Goal: Information Seeking & Learning: Learn about a topic

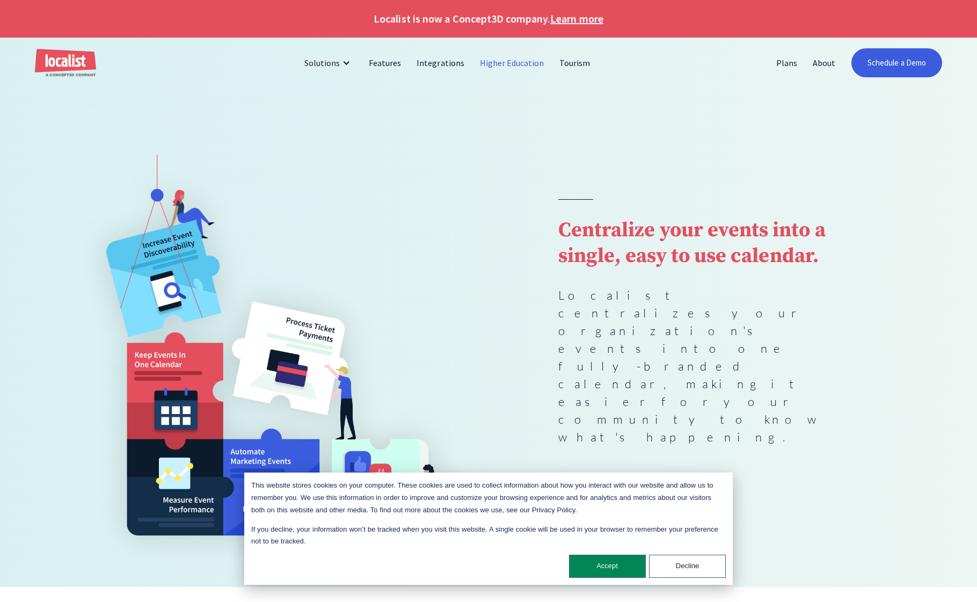
click at [514, 68] on link "Higher Education" at bounding box center [513, 63] width 80 height 26
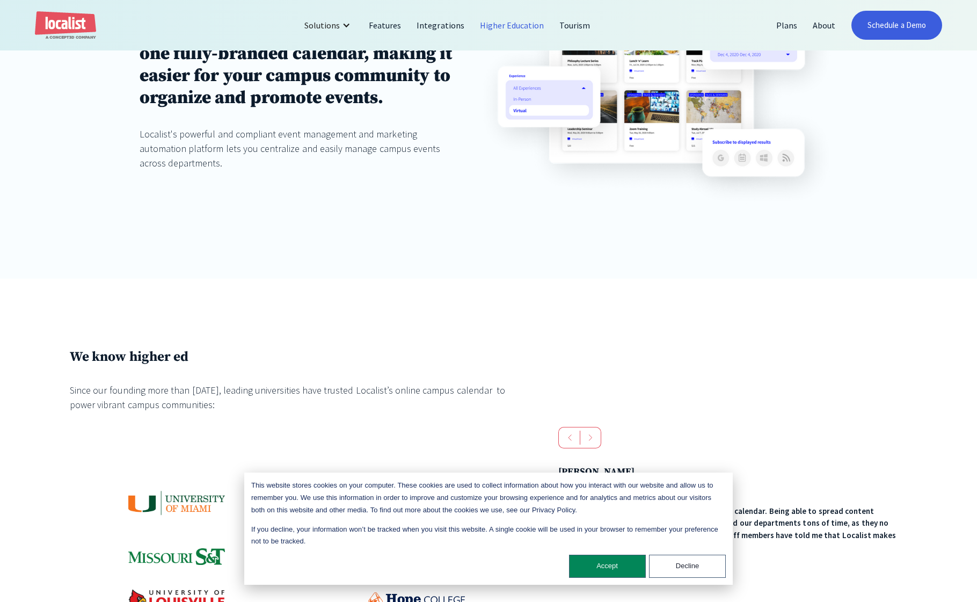
scroll to position [322, 0]
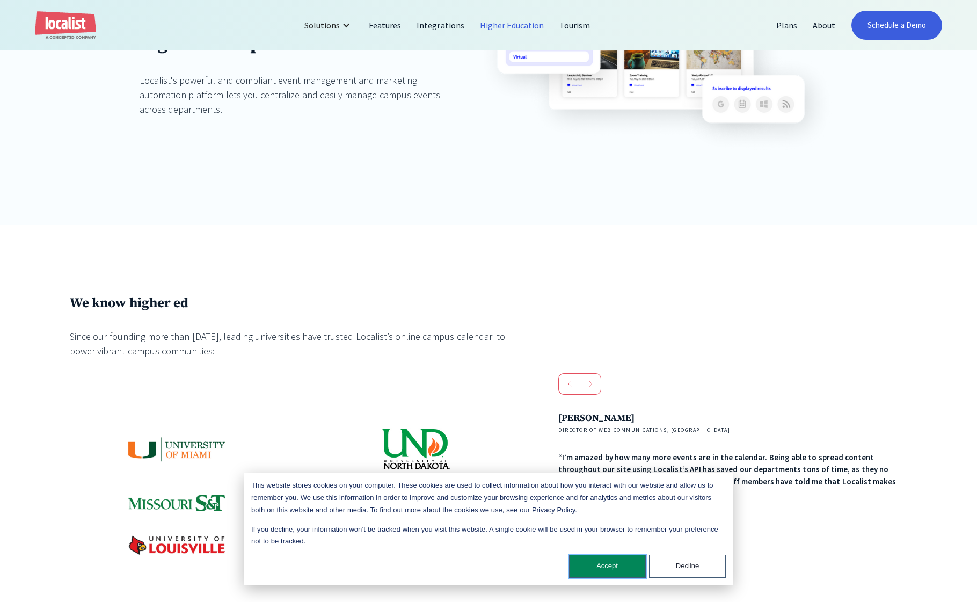
click at [623, 571] on button "Accept" at bounding box center [607, 566] width 77 height 23
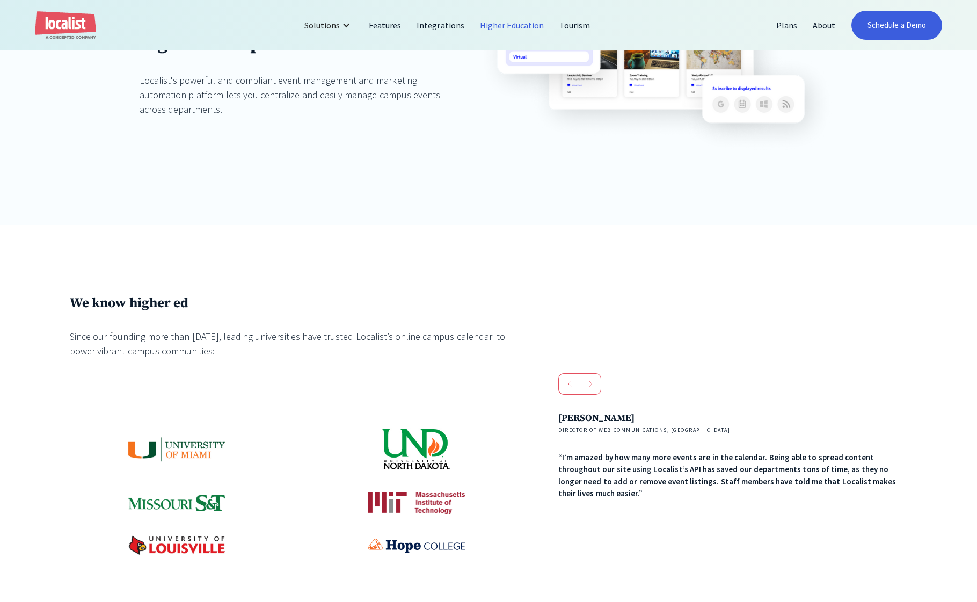
click at [163, 447] on img at bounding box center [176, 449] width 97 height 25
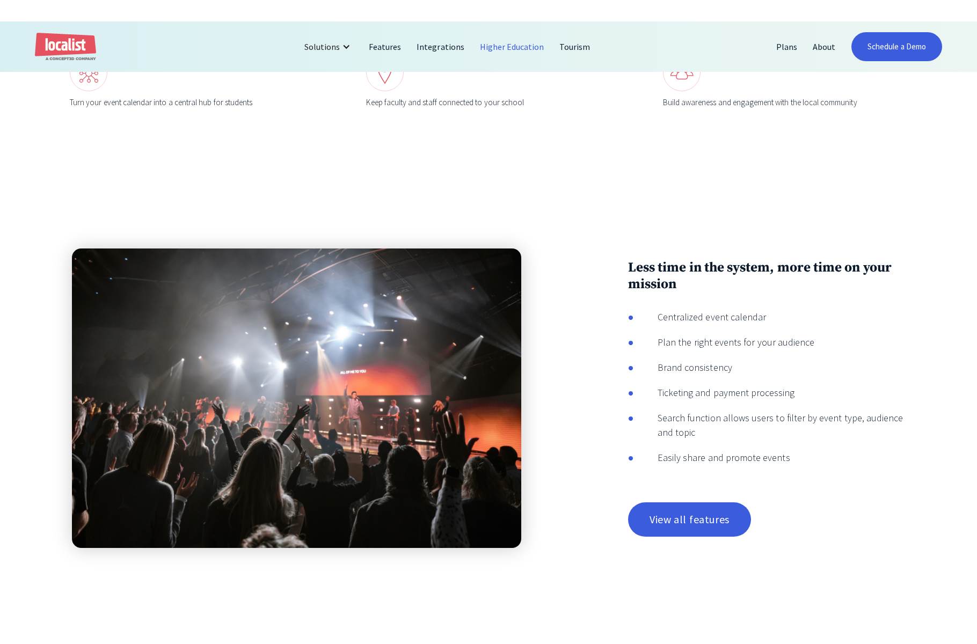
scroll to position [2095, 0]
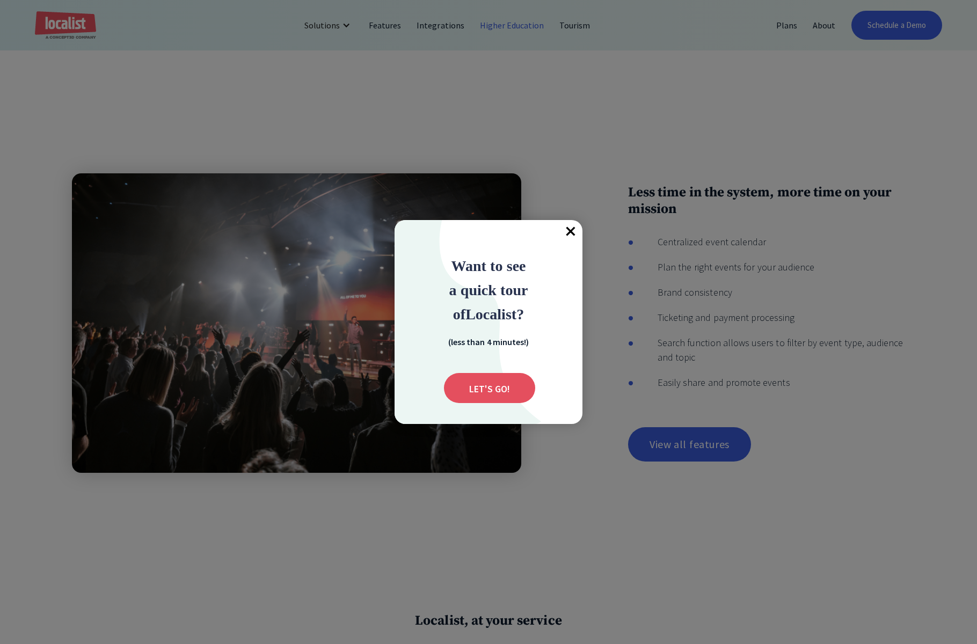
click at [567, 230] on span "×" at bounding box center [571, 232] width 24 height 24
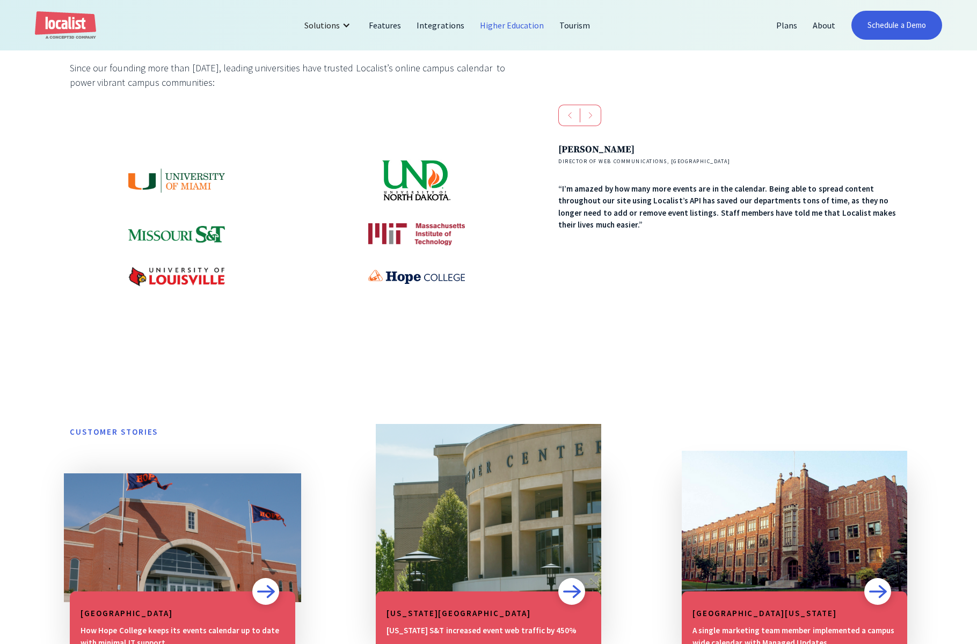
scroll to position [537, 0]
